Goal: Task Accomplishment & Management: Use online tool/utility

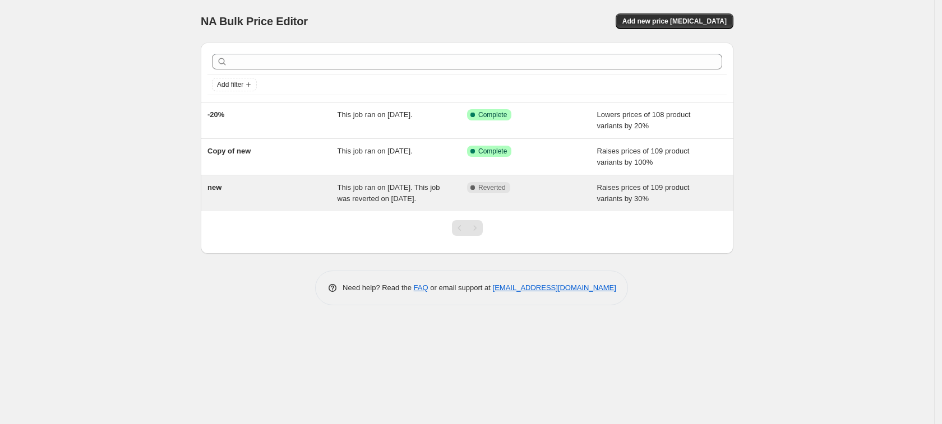
click at [428, 201] on span "This job ran on [DATE]. This job was reverted on [DATE]." at bounding box center [389, 193] width 103 height 20
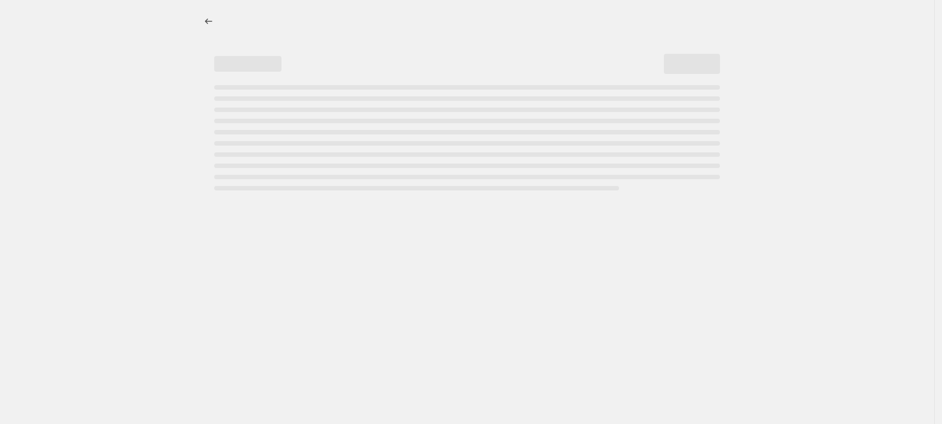
select select "percentage"
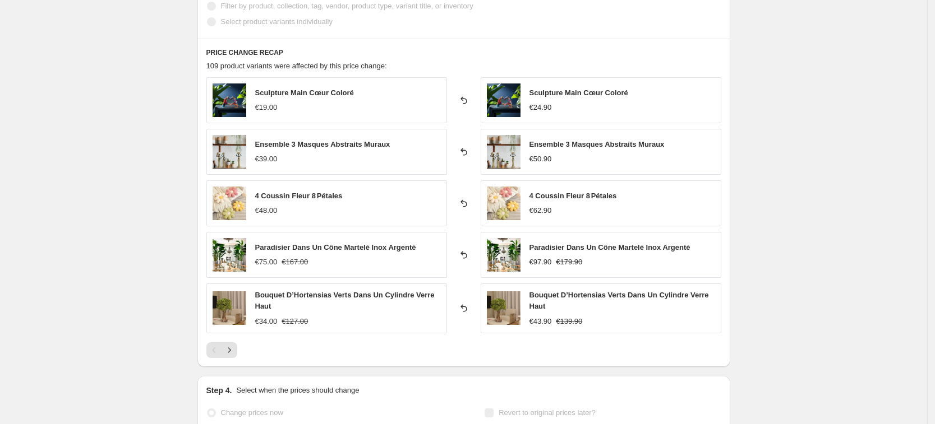
scroll to position [945, 0]
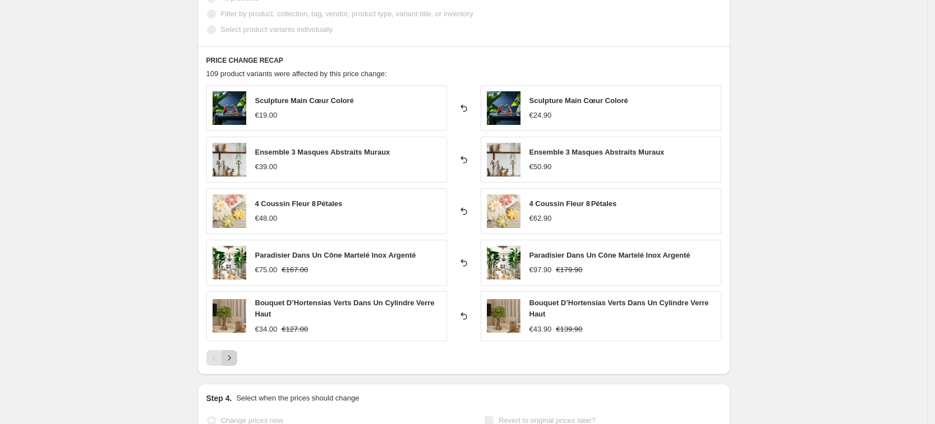
click at [234, 360] on icon "Next" at bounding box center [229, 358] width 11 height 11
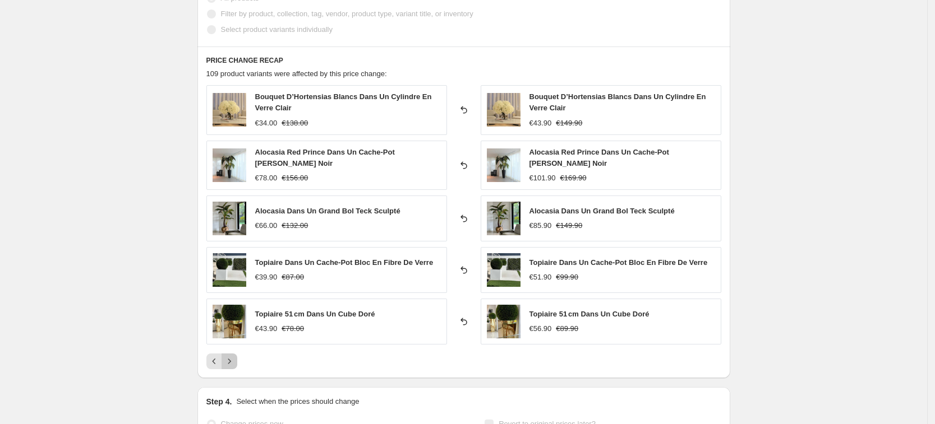
click at [234, 360] on icon "Next" at bounding box center [229, 361] width 11 height 11
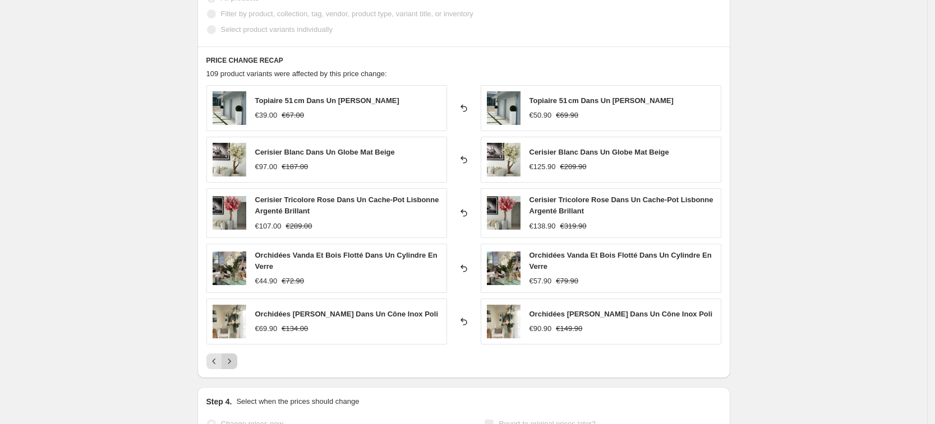
click at [234, 360] on icon "Next" at bounding box center [229, 361] width 11 height 11
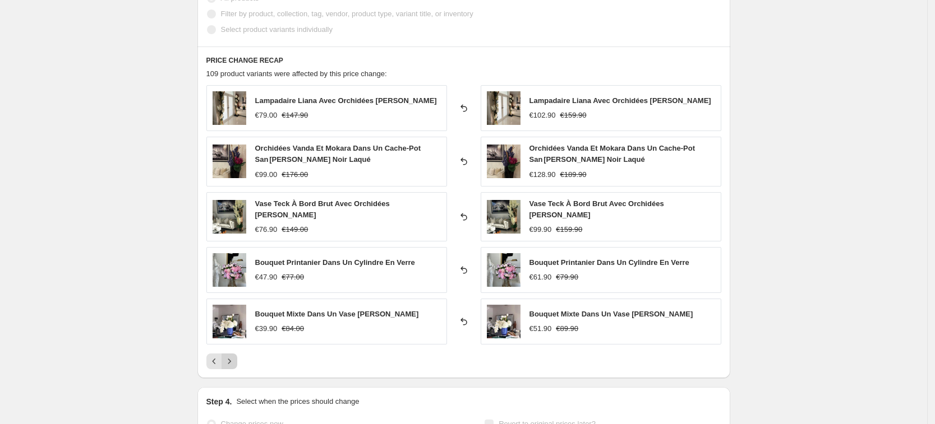
click at [234, 360] on icon "Next" at bounding box center [229, 361] width 11 height 11
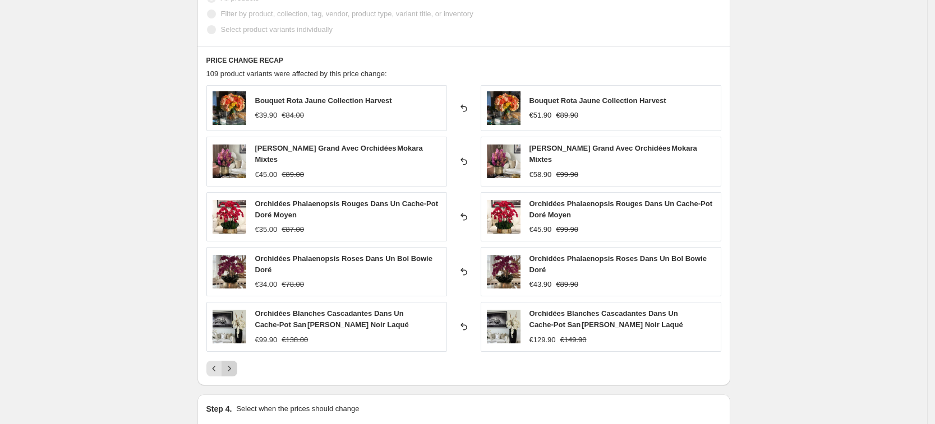
click at [234, 363] on icon "Next" at bounding box center [229, 368] width 11 height 11
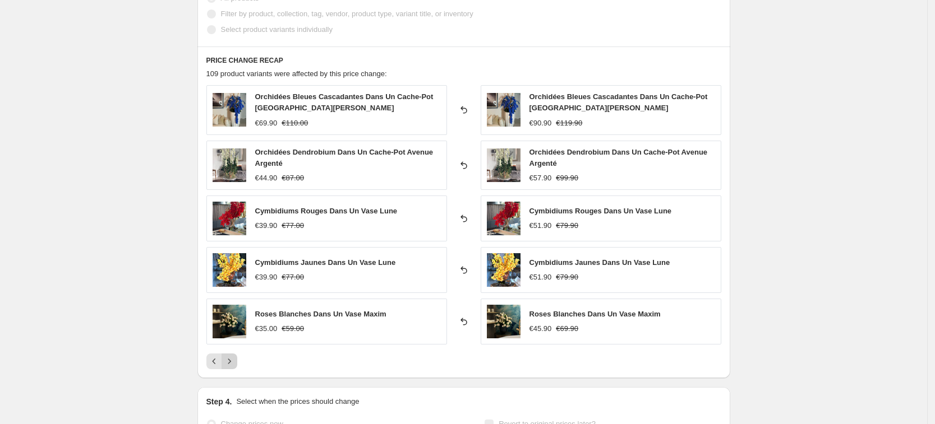
click at [234, 360] on icon "Next" at bounding box center [229, 361] width 11 height 11
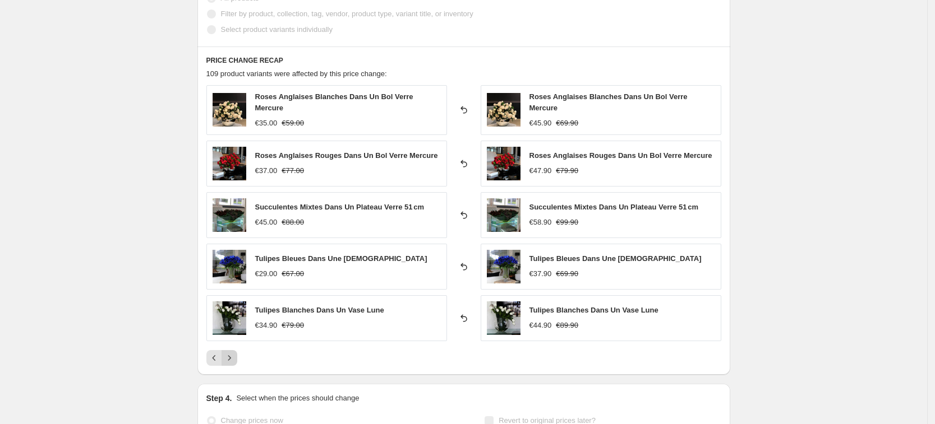
click at [234, 360] on button "Next" at bounding box center [229, 358] width 16 height 16
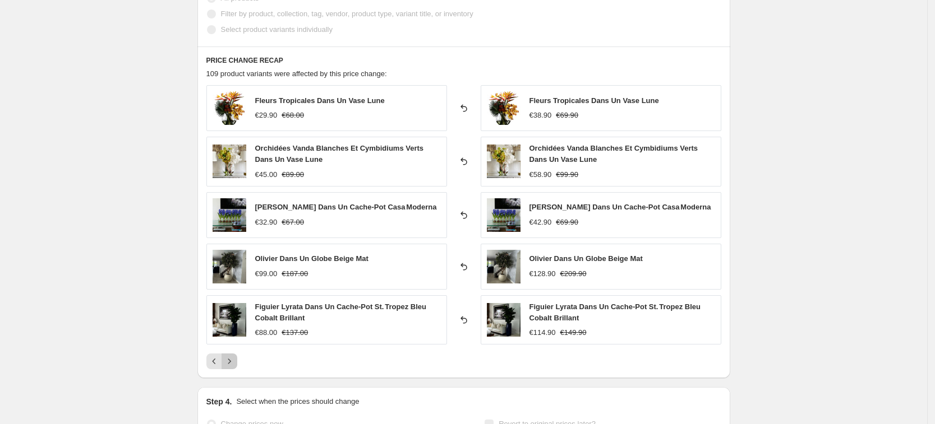
click at [234, 360] on icon "Next" at bounding box center [229, 361] width 11 height 11
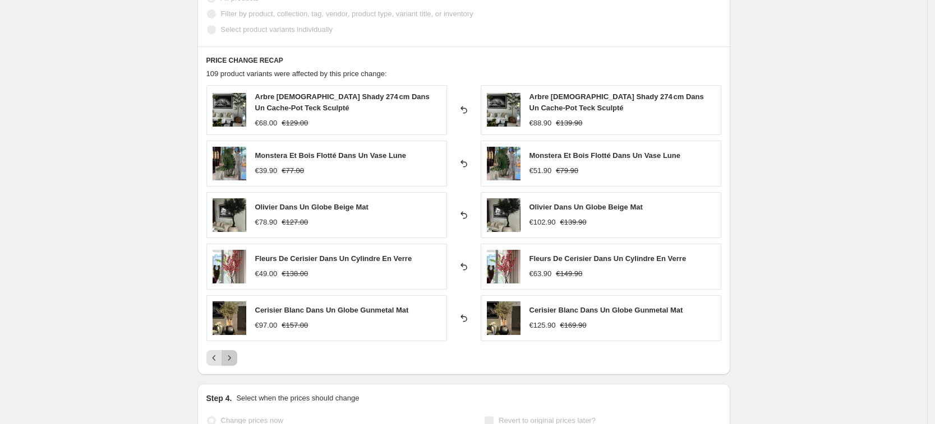
click at [234, 360] on icon "Next" at bounding box center [229, 358] width 11 height 11
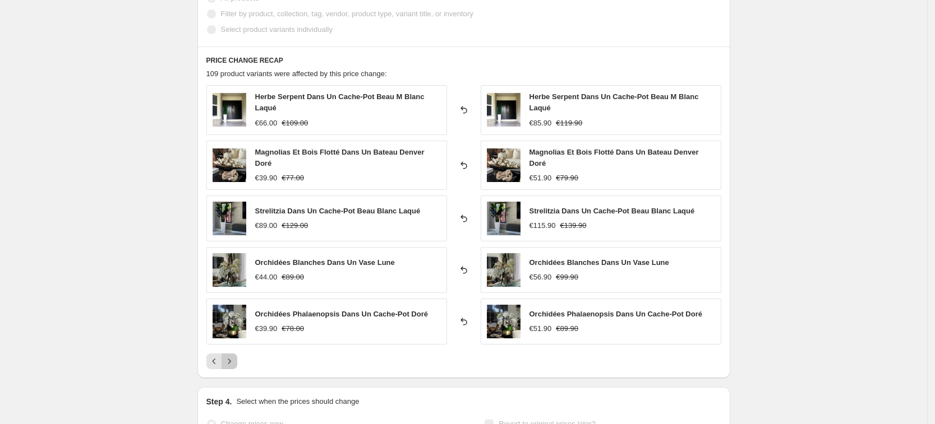
click at [234, 360] on icon "Next" at bounding box center [229, 361] width 11 height 11
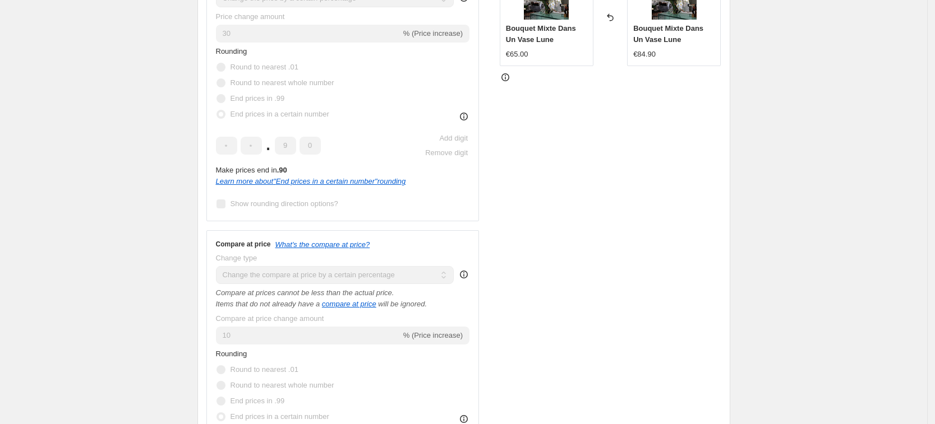
scroll to position [0, 0]
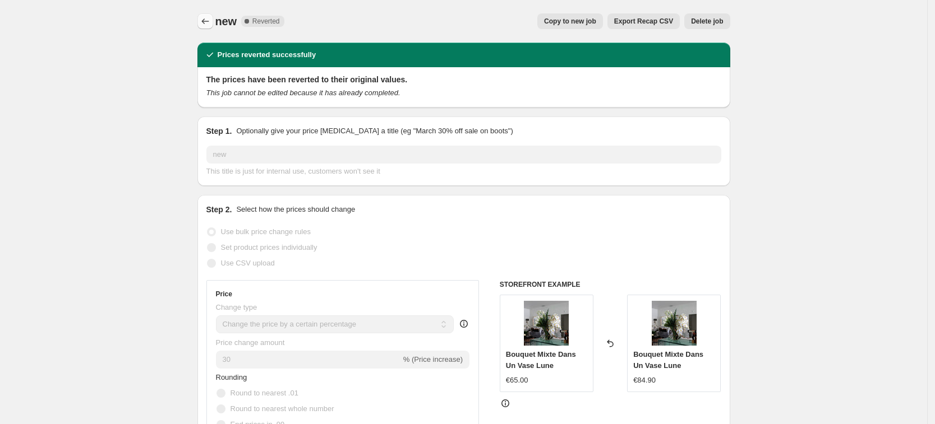
click at [206, 24] on icon "Price change jobs" at bounding box center [205, 21] width 11 height 11
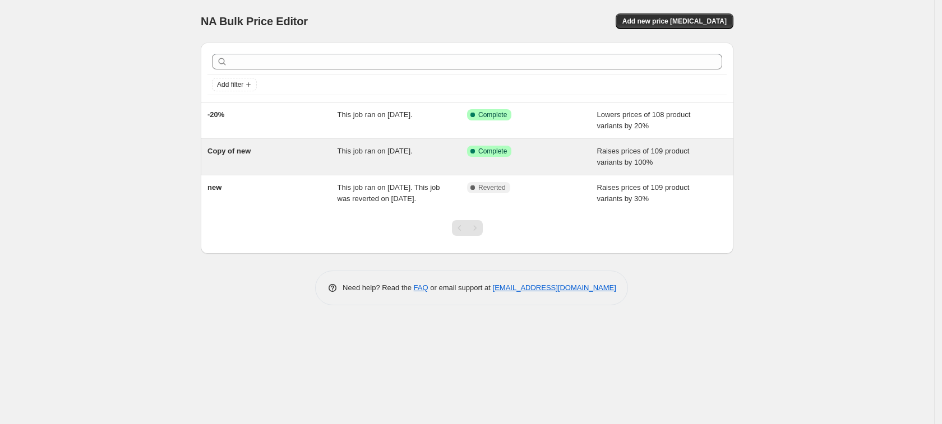
click at [378, 152] on span "This job ran on [DATE]." at bounding box center [375, 151] width 75 height 8
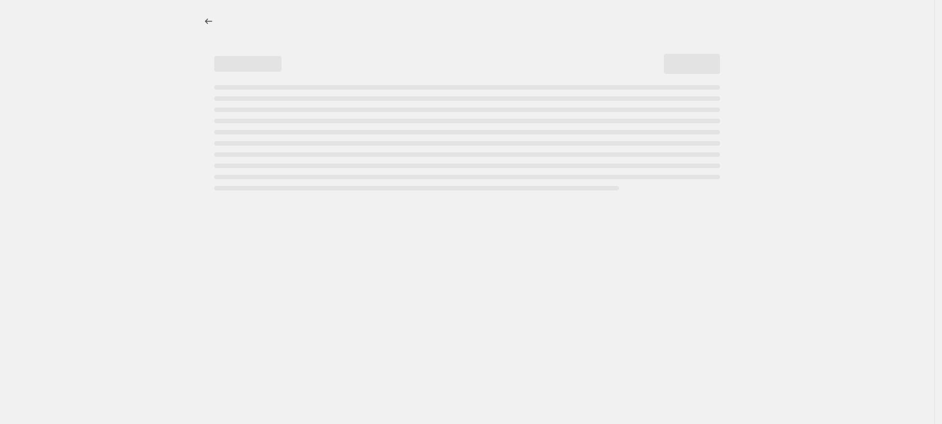
select select "percentage"
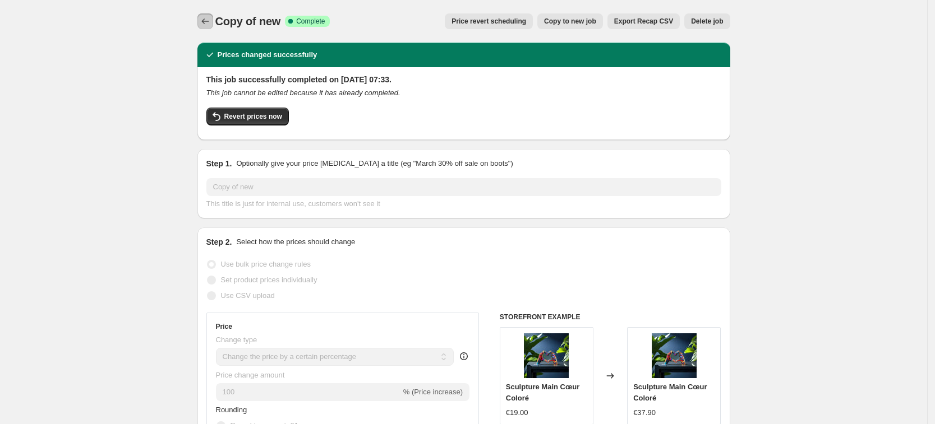
click at [213, 19] on button "Price change jobs" at bounding box center [205, 21] width 16 height 16
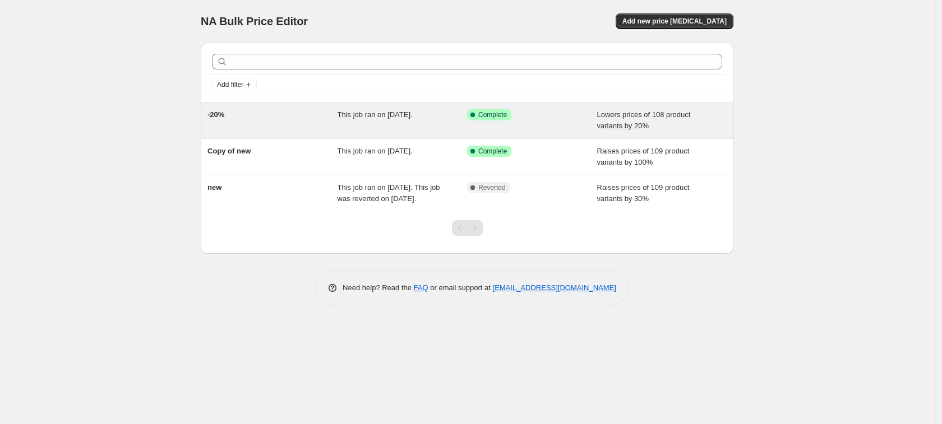
click at [315, 128] on div "-20%" at bounding box center [272, 120] width 130 height 22
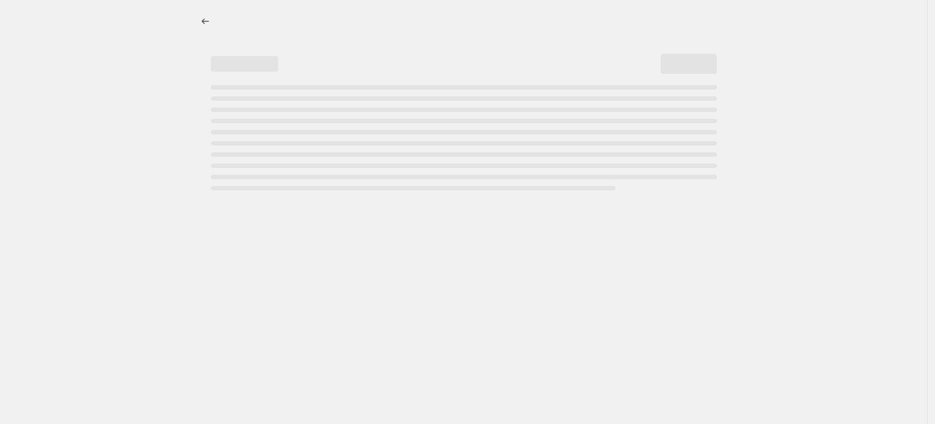
select select "percentage"
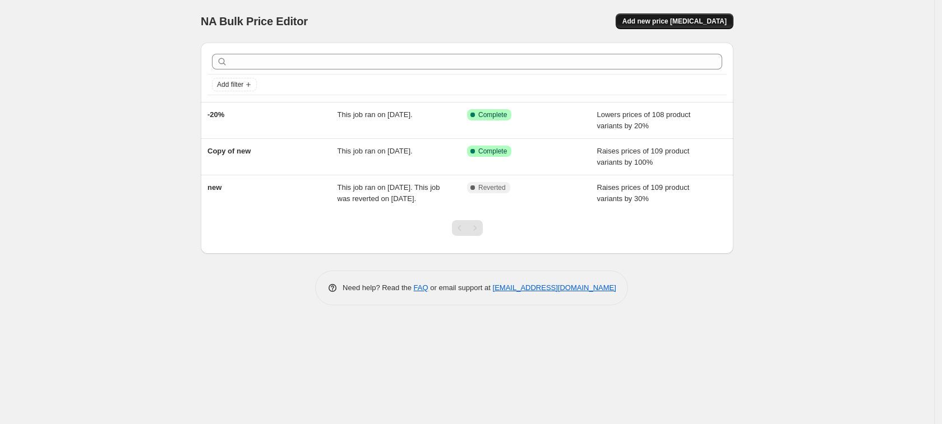
click at [678, 21] on span "Add new price [MEDICAL_DATA]" at bounding box center [674, 21] width 104 height 9
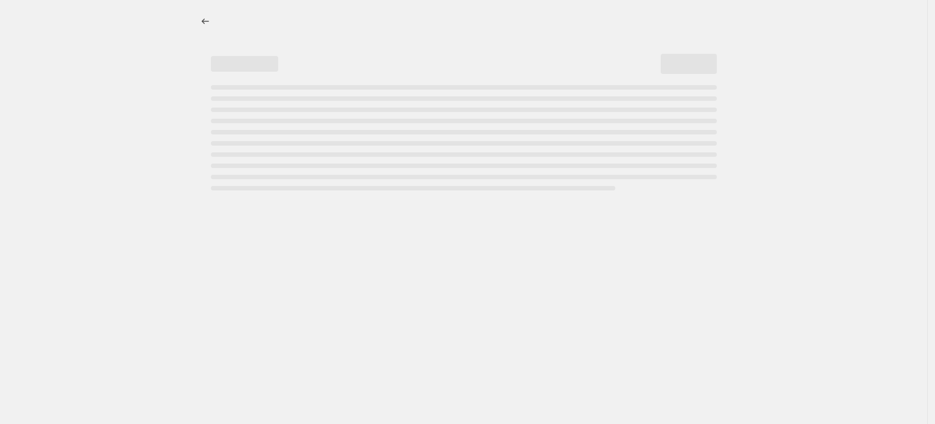
select select "percentage"
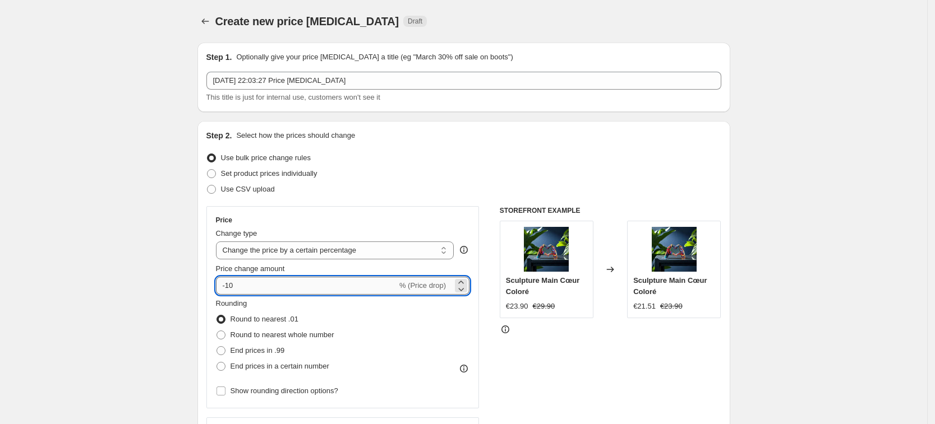
click at [295, 288] on input "-10" at bounding box center [306, 286] width 181 height 18
type input "-1"
type input "-40"
click at [597, 349] on div "STOREFRONT EXAMPLE Sculpture Main Cœur Coloré €23.90 €29.90 Changed to Sculptur…" at bounding box center [610, 343] width 221 height 275
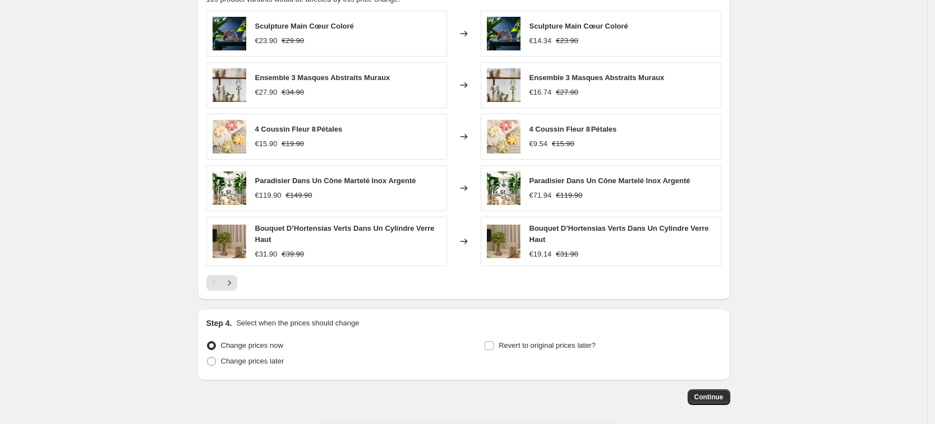
scroll to position [653, 0]
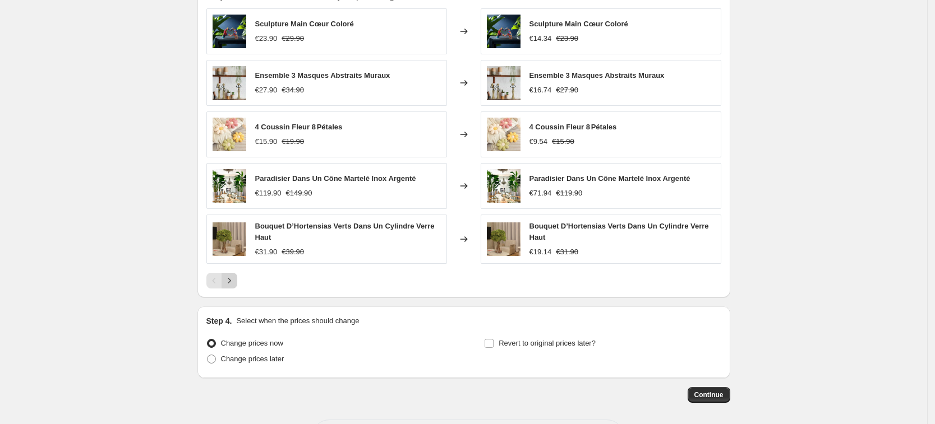
click at [235, 278] on icon "Next" at bounding box center [229, 280] width 11 height 11
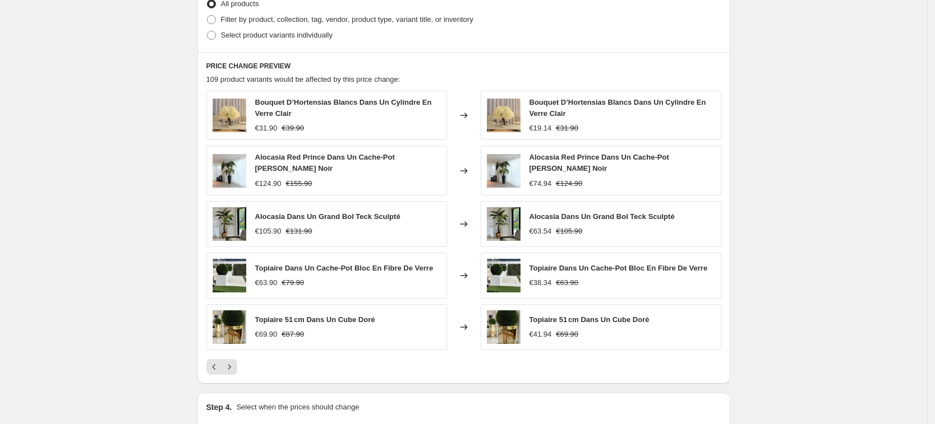
scroll to position [0, 0]
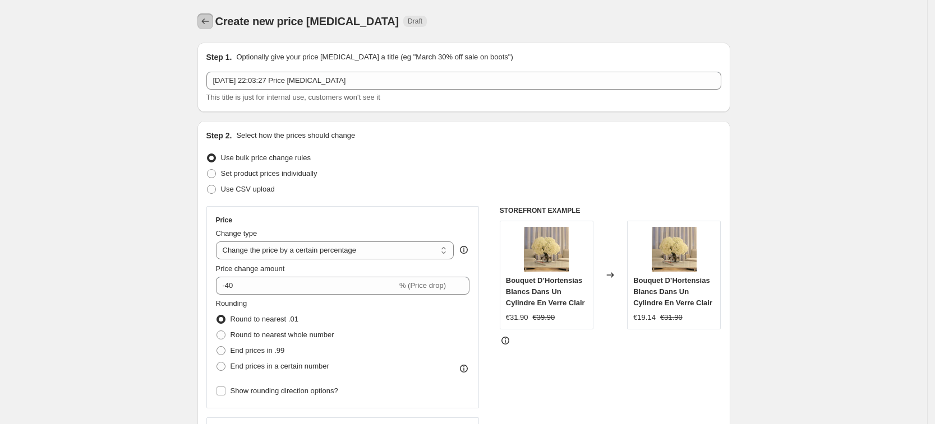
click at [208, 19] on icon "Price change jobs" at bounding box center [205, 21] width 11 height 11
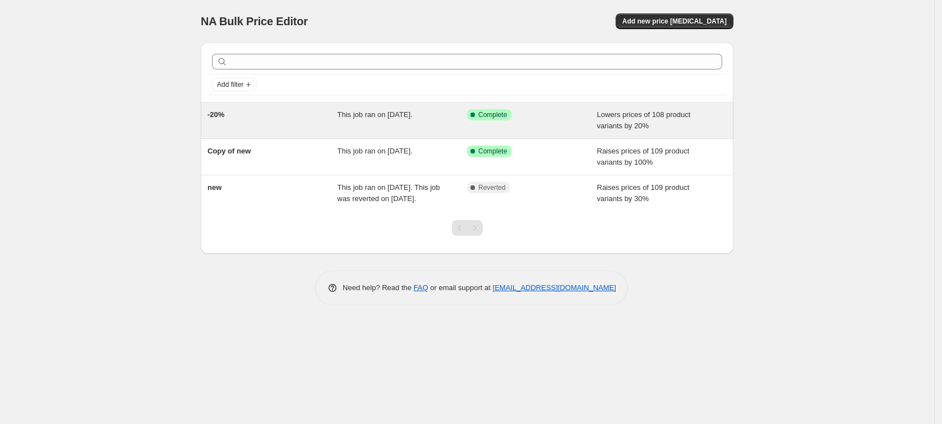
click at [372, 124] on div "This job ran on [DATE]." at bounding box center [403, 120] width 130 height 22
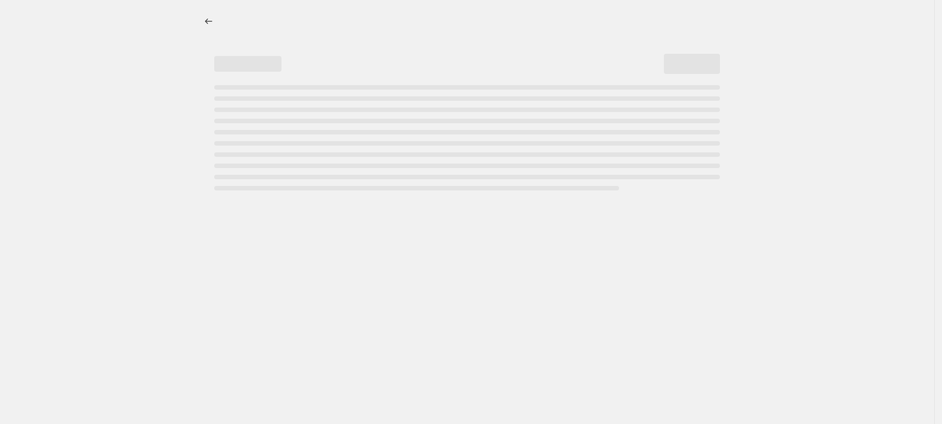
select select "percentage"
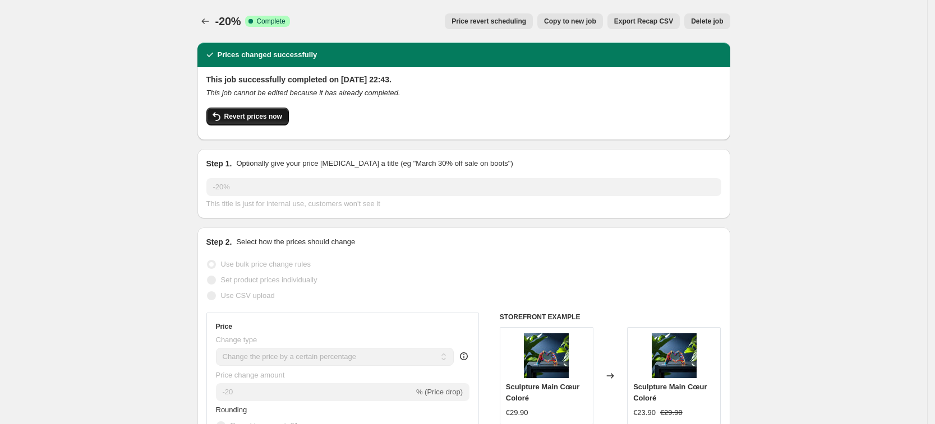
click at [257, 118] on span "Revert prices now" at bounding box center [253, 116] width 58 height 9
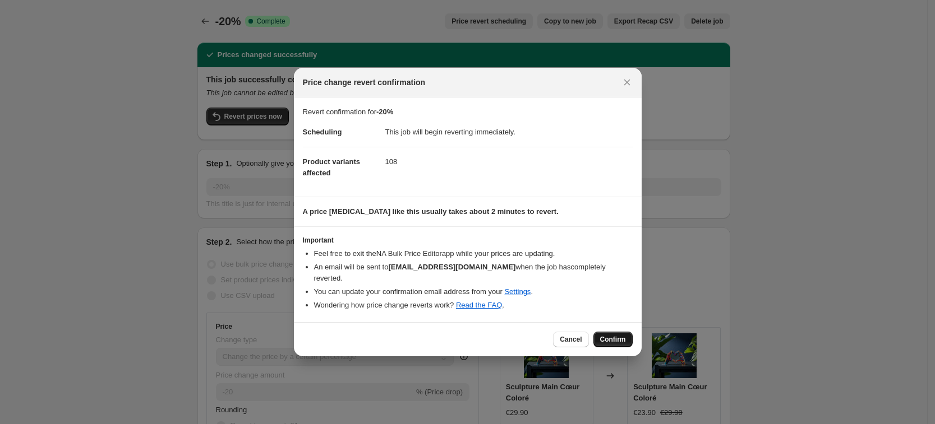
click at [607, 335] on span "Confirm" at bounding box center [613, 339] width 26 height 9
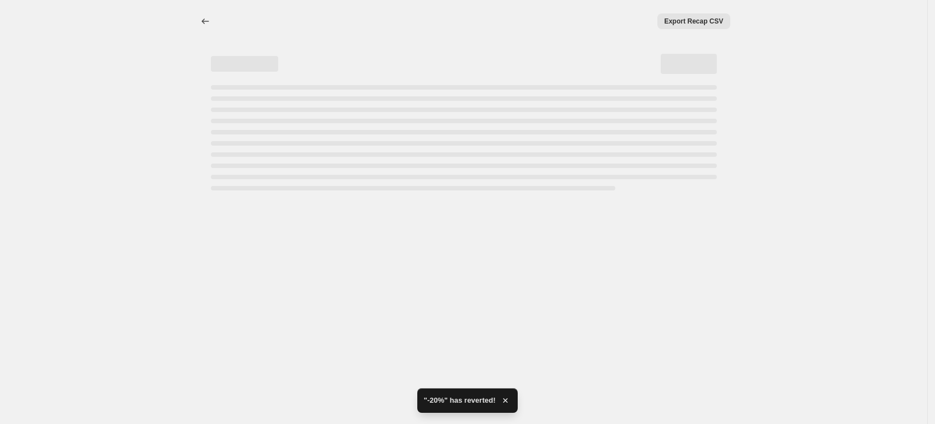
select select "percentage"
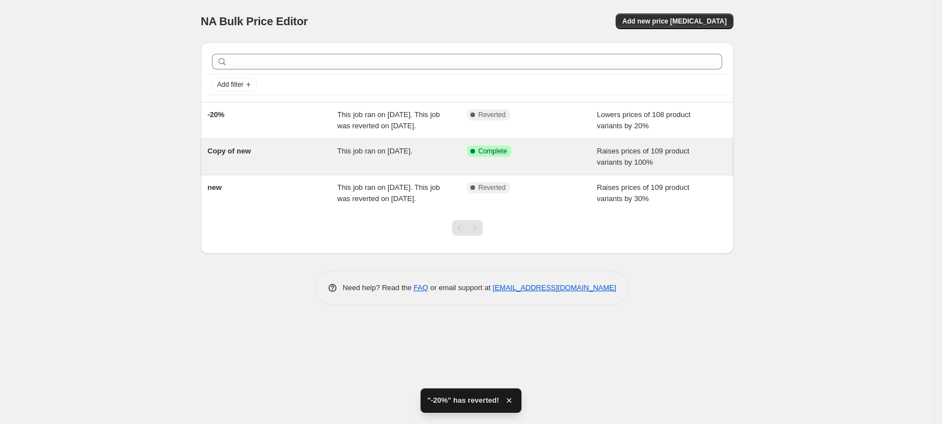
click at [421, 155] on div "Copy of new This job ran on [DATE]. Success Complete Complete Raises prices of …" at bounding box center [467, 157] width 533 height 36
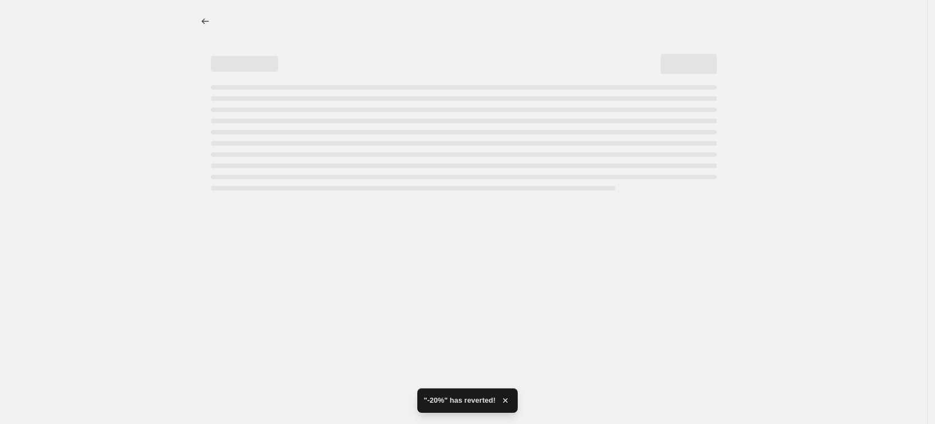
select select "percentage"
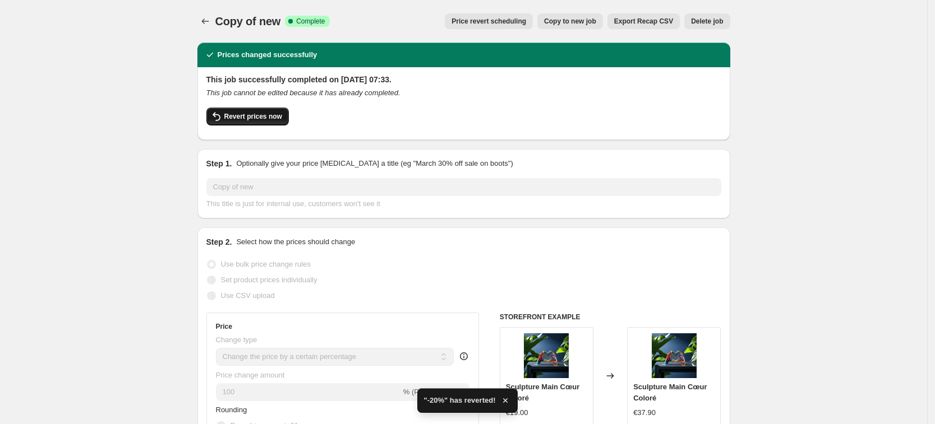
click at [262, 117] on span "Revert prices now" at bounding box center [253, 116] width 58 height 9
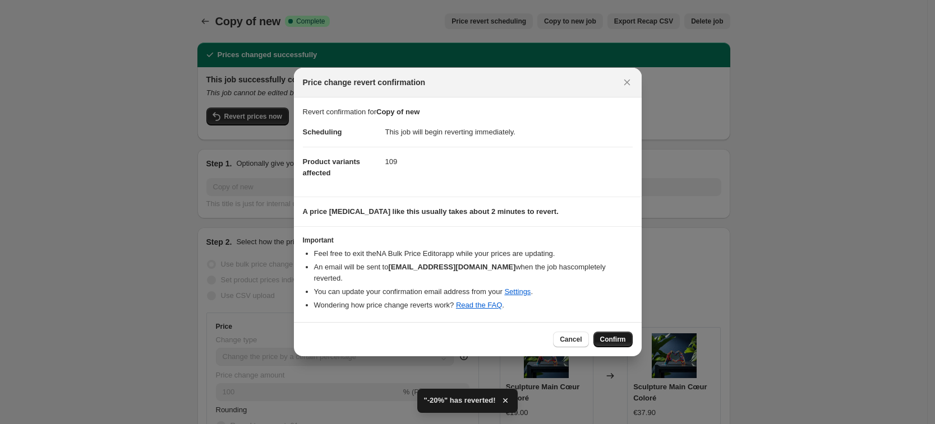
click at [614, 335] on span "Confirm" at bounding box center [613, 339] width 26 height 9
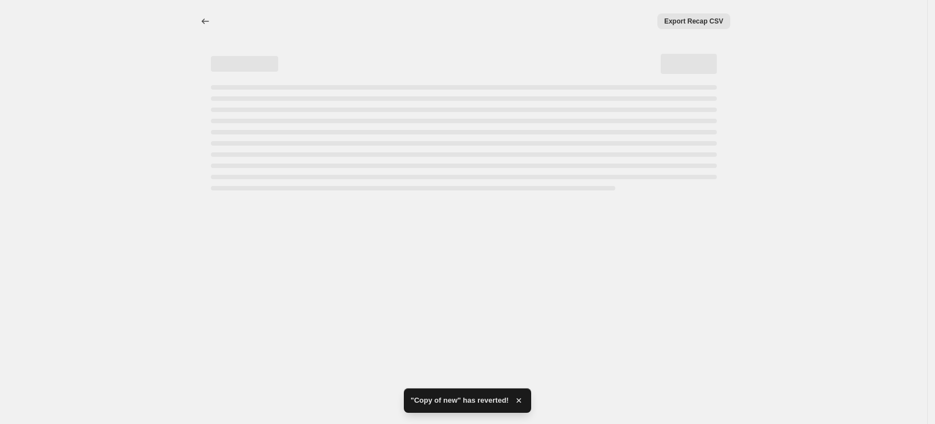
select select "percentage"
